Goal: Find specific page/section: Find specific page/section

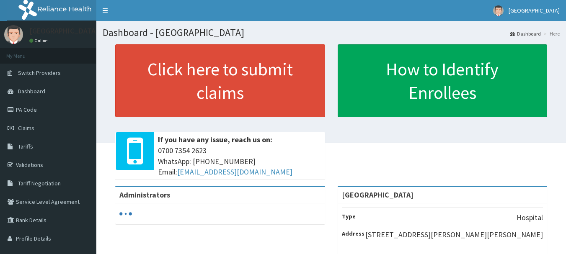
click at [28, 107] on link "PA Code" at bounding box center [48, 109] width 96 height 18
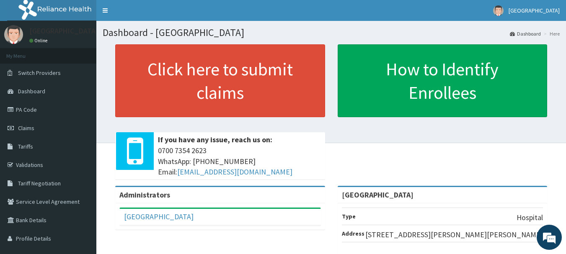
click at [43, 114] on link "PA Code" at bounding box center [48, 109] width 96 height 18
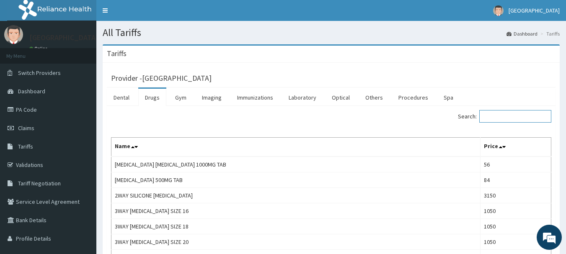
click at [503, 115] on input "Search:" at bounding box center [515, 116] width 72 height 13
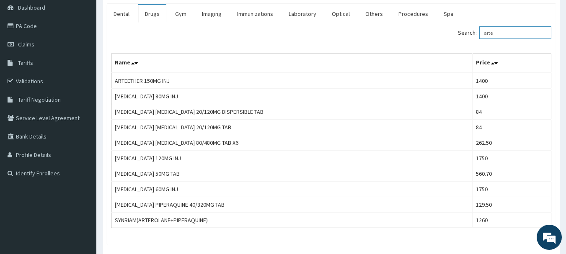
scroll to position [100, 0]
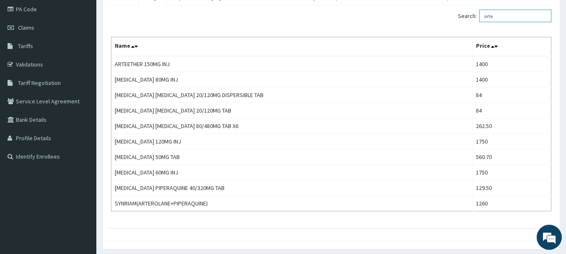
type input "arte"
